Goal: Find specific page/section: Find specific page/section

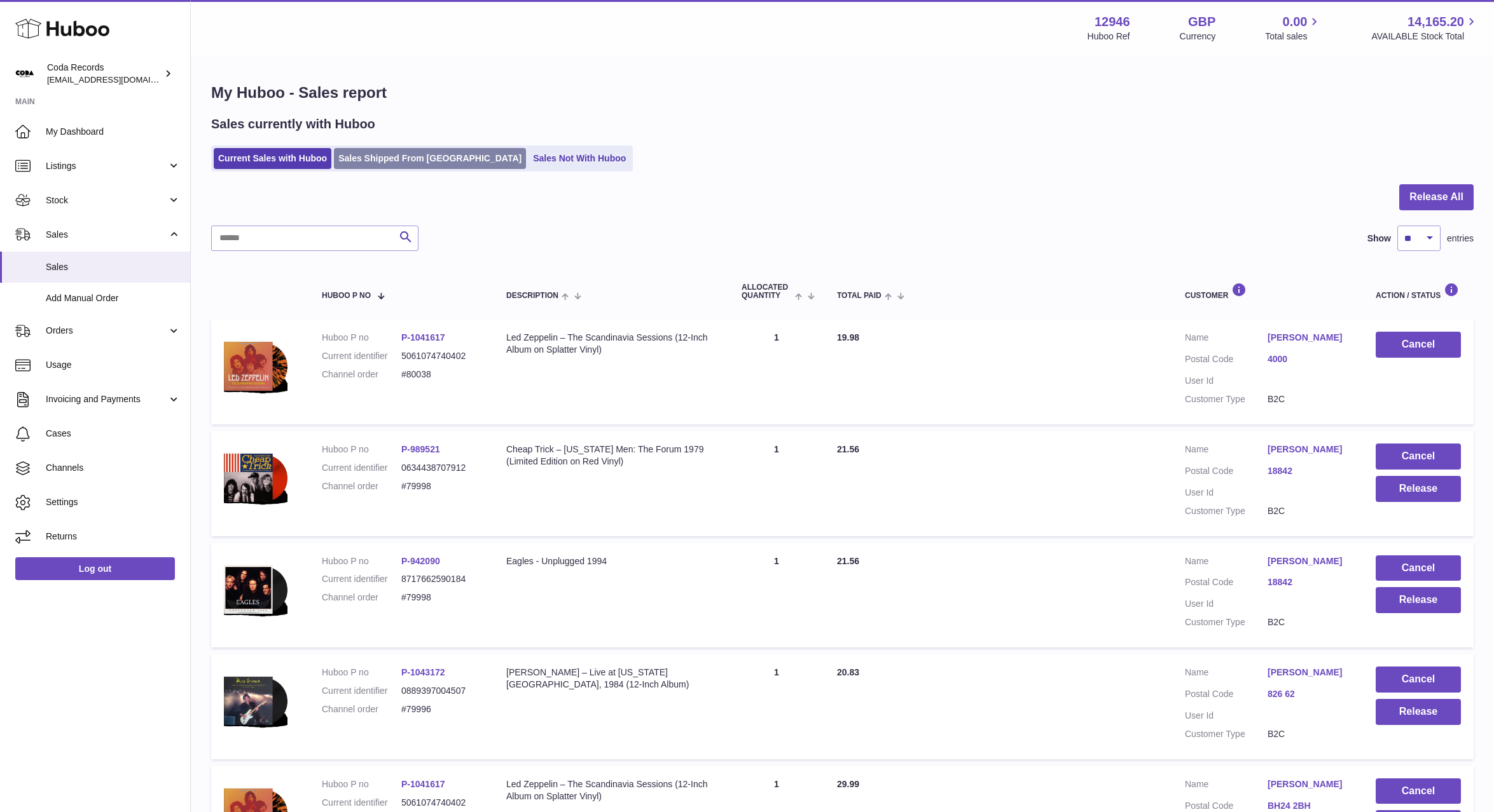
click at [391, 155] on link "Sales Shipped From Huboo" at bounding box center [430, 159] width 192 height 21
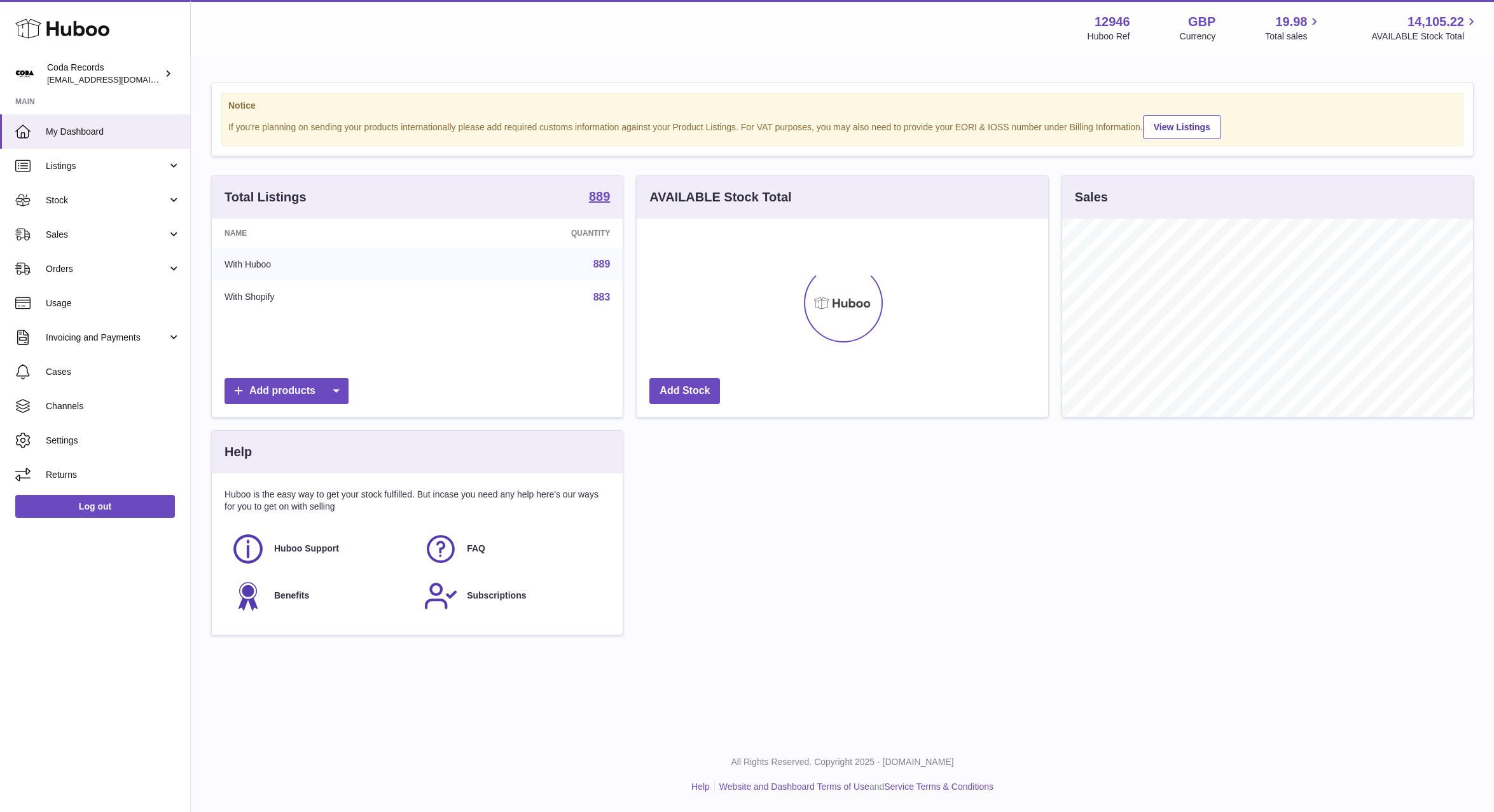
scroll to position [198, 411]
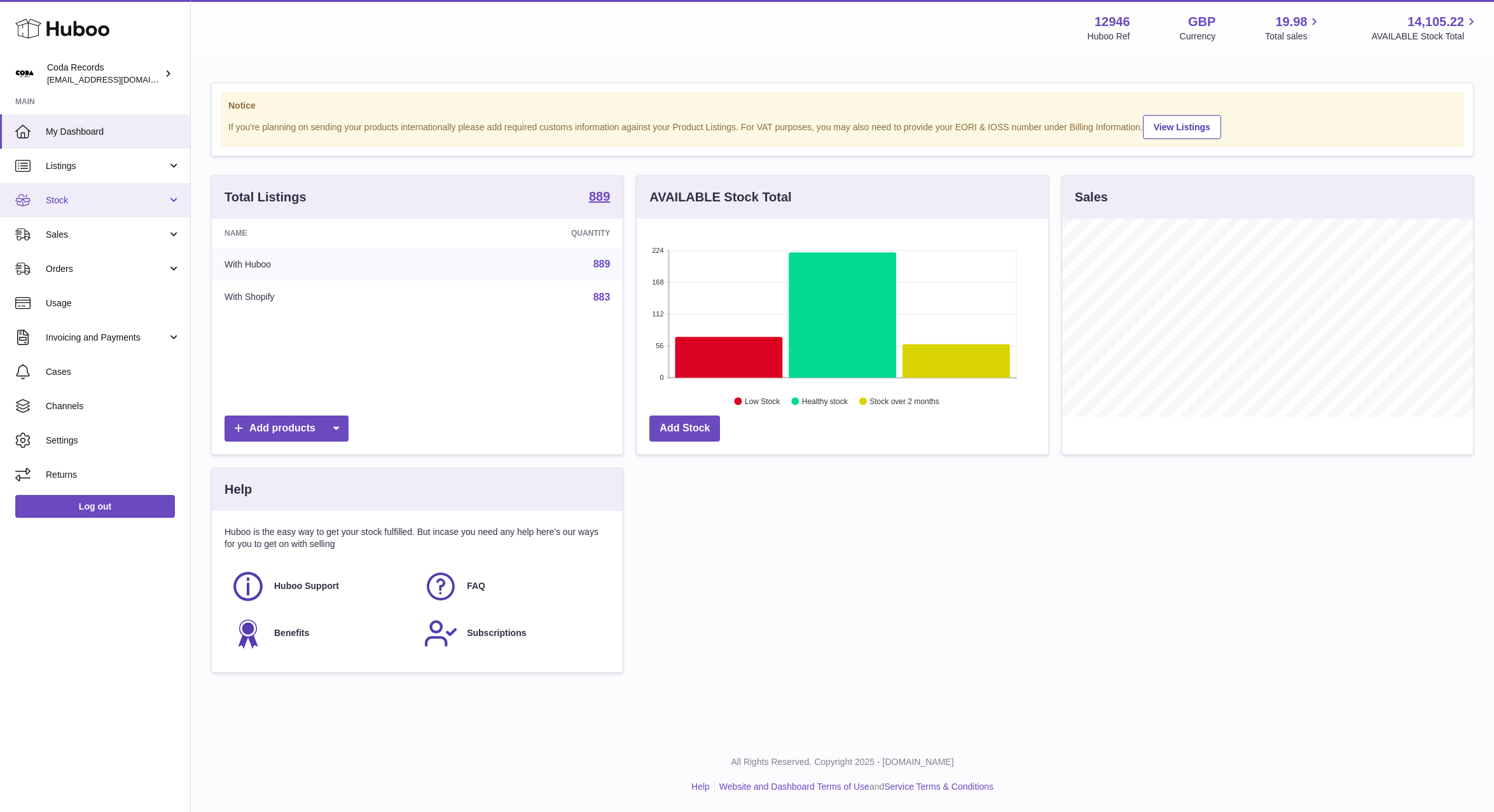
click at [91, 205] on span "Stock" at bounding box center [107, 201] width 122 height 12
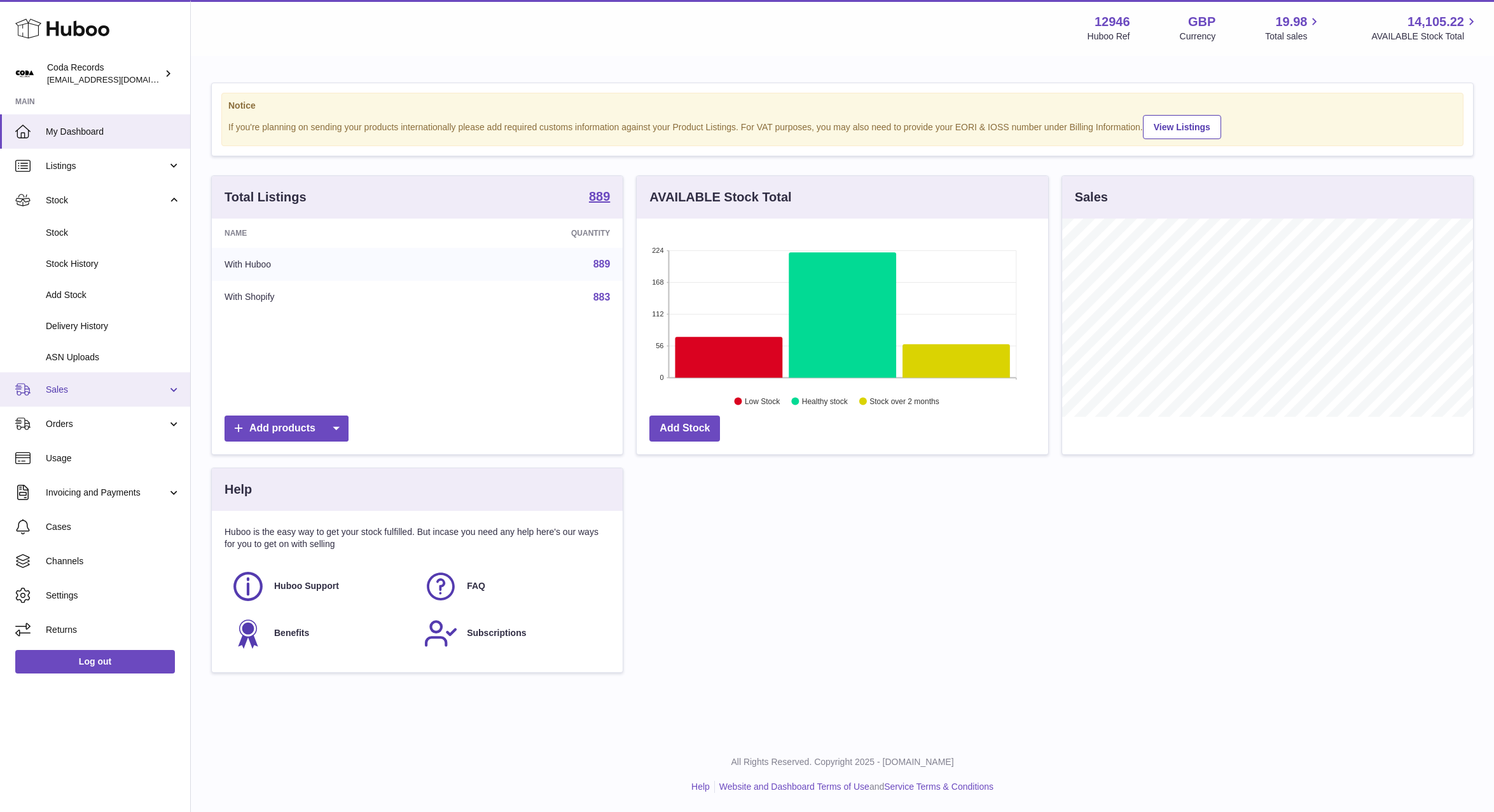
click at [109, 395] on span "Sales" at bounding box center [107, 391] width 122 height 12
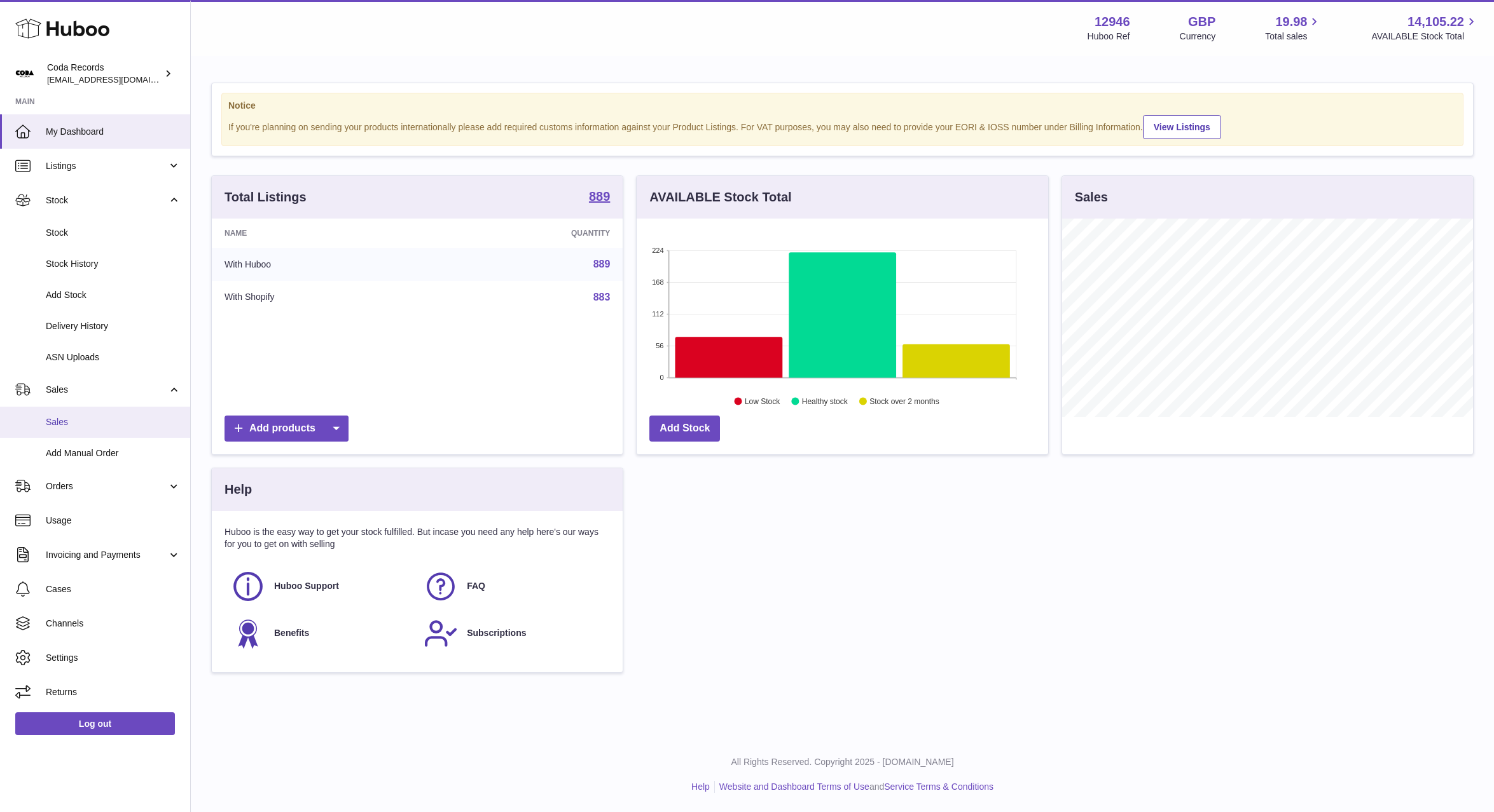
click at [125, 413] on link "Sales" at bounding box center [95, 421] width 190 height 31
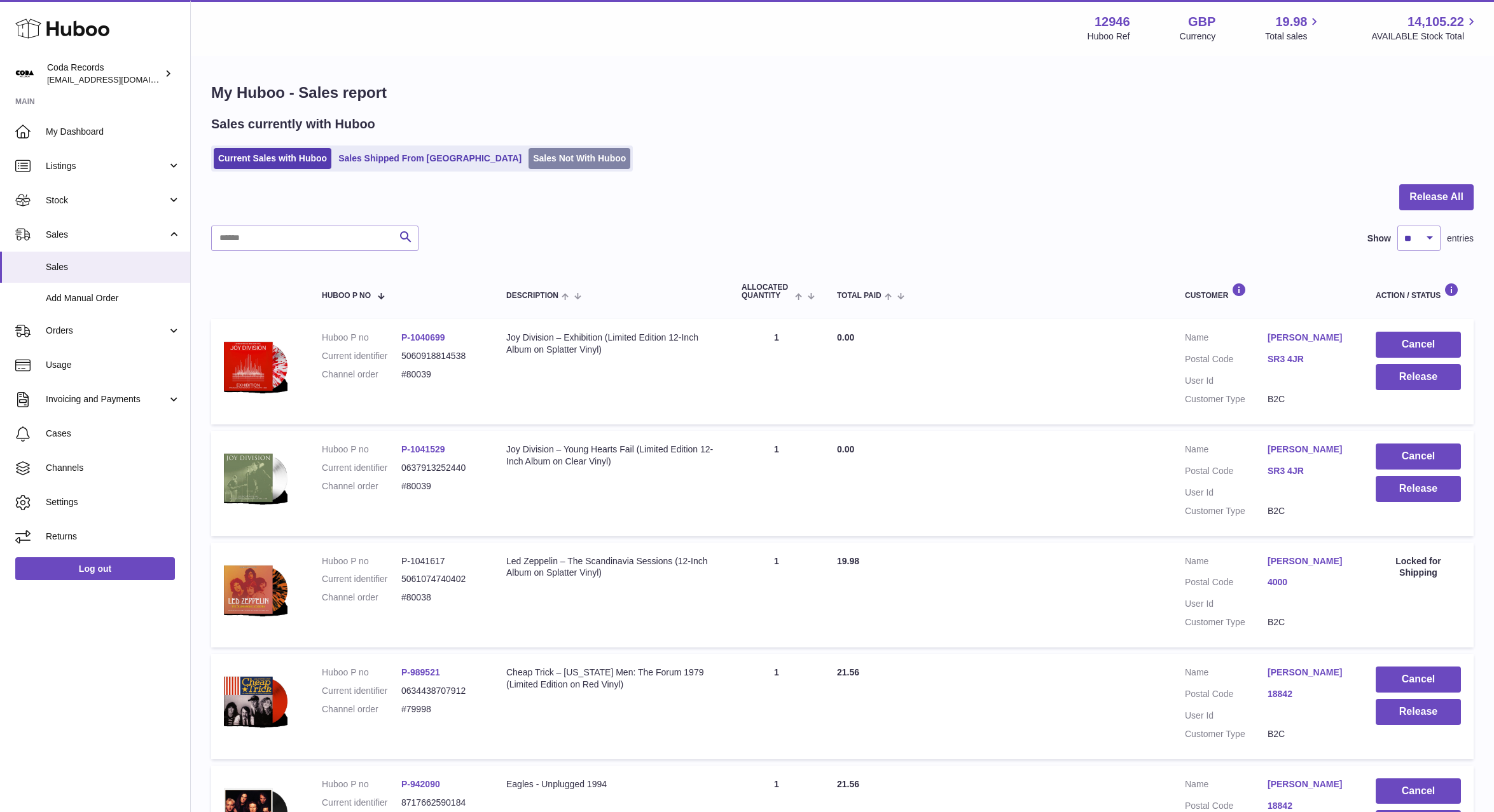
click at [540, 156] on link "Sales Not With Huboo" at bounding box center [579, 159] width 101 height 21
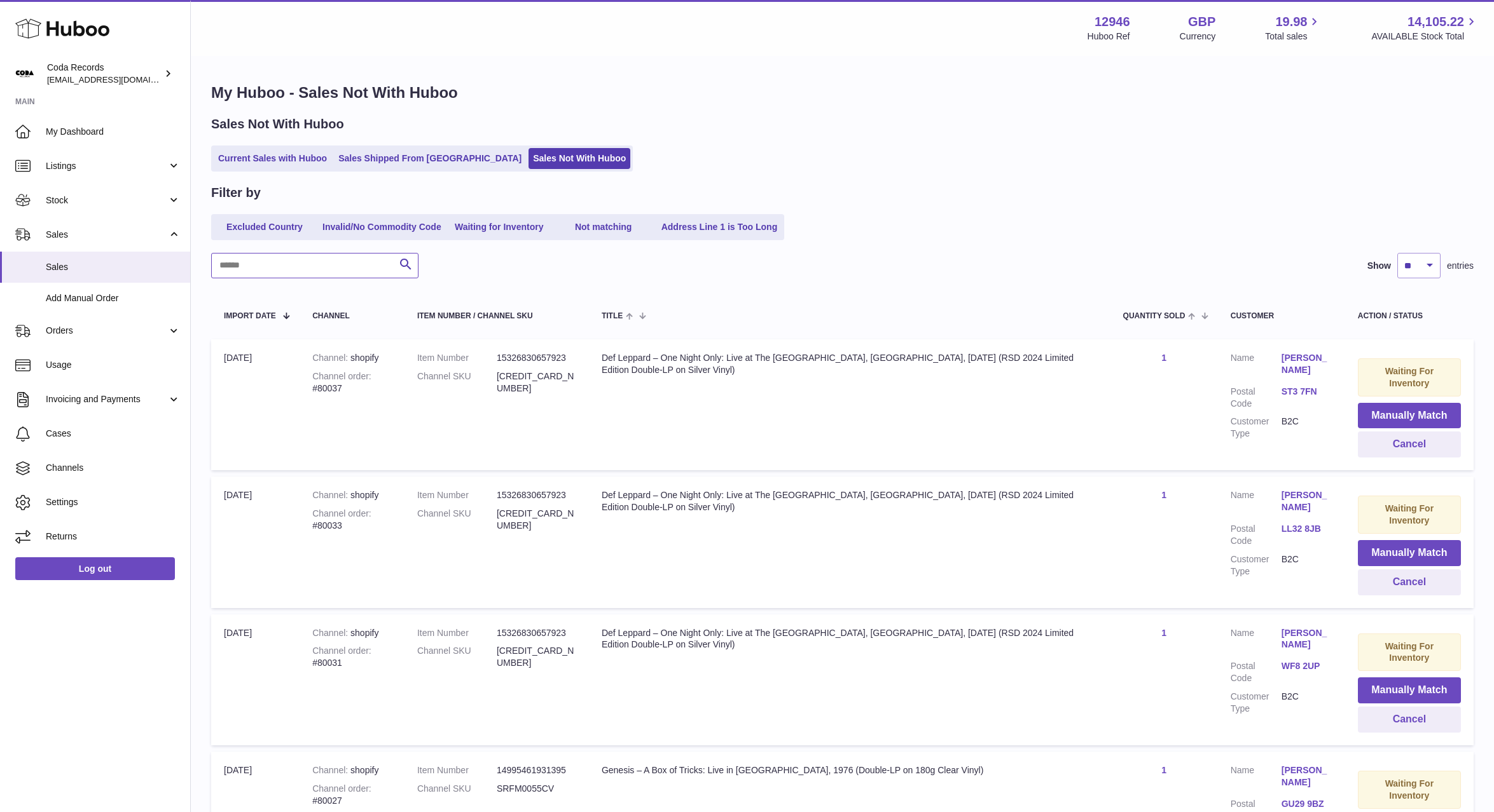
click at [328, 268] on input "text" at bounding box center [314, 265] width 207 height 26
